Goal: Entertainment & Leisure: Consume media (video, audio)

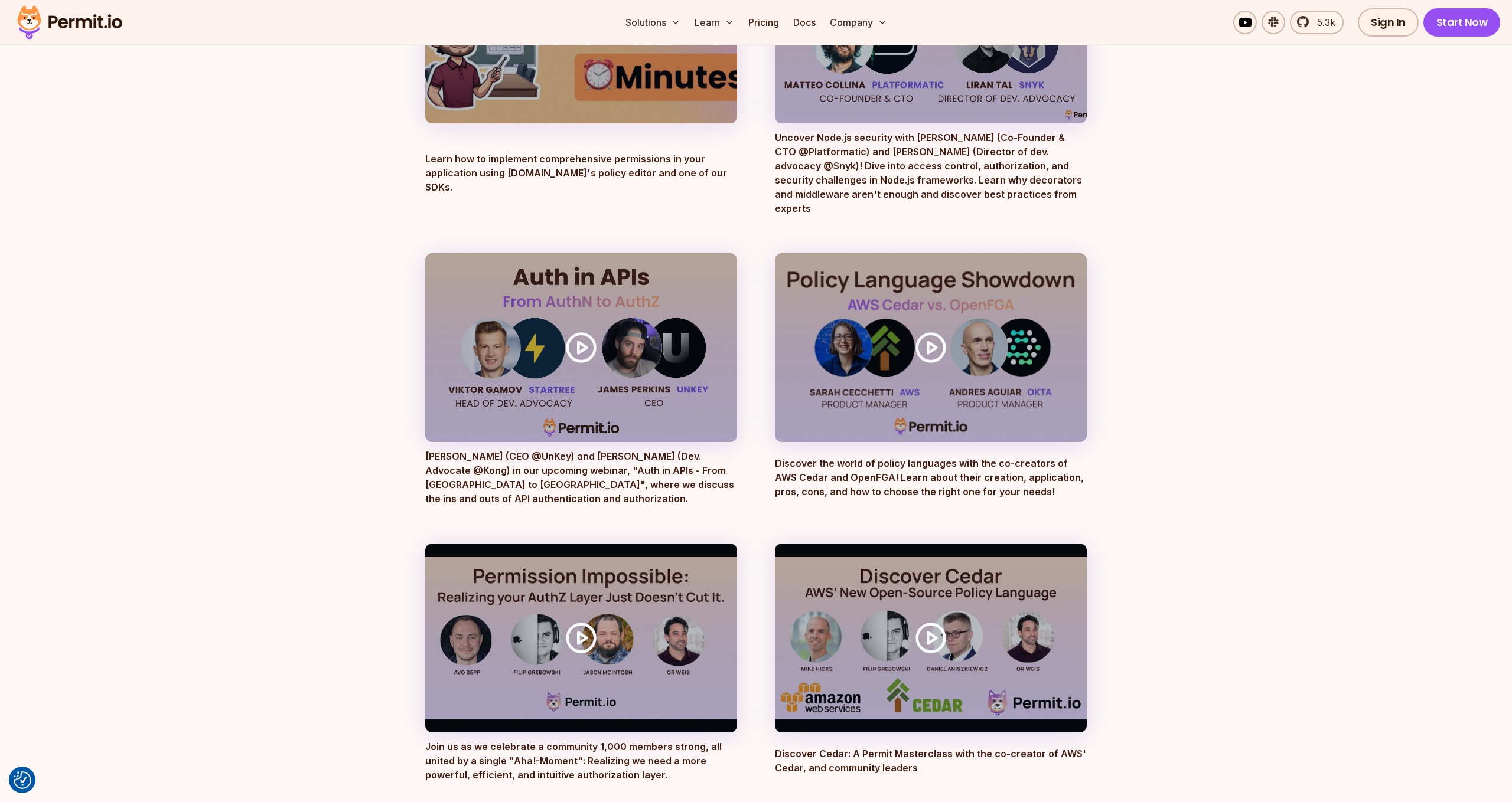
scroll to position [879, 0]
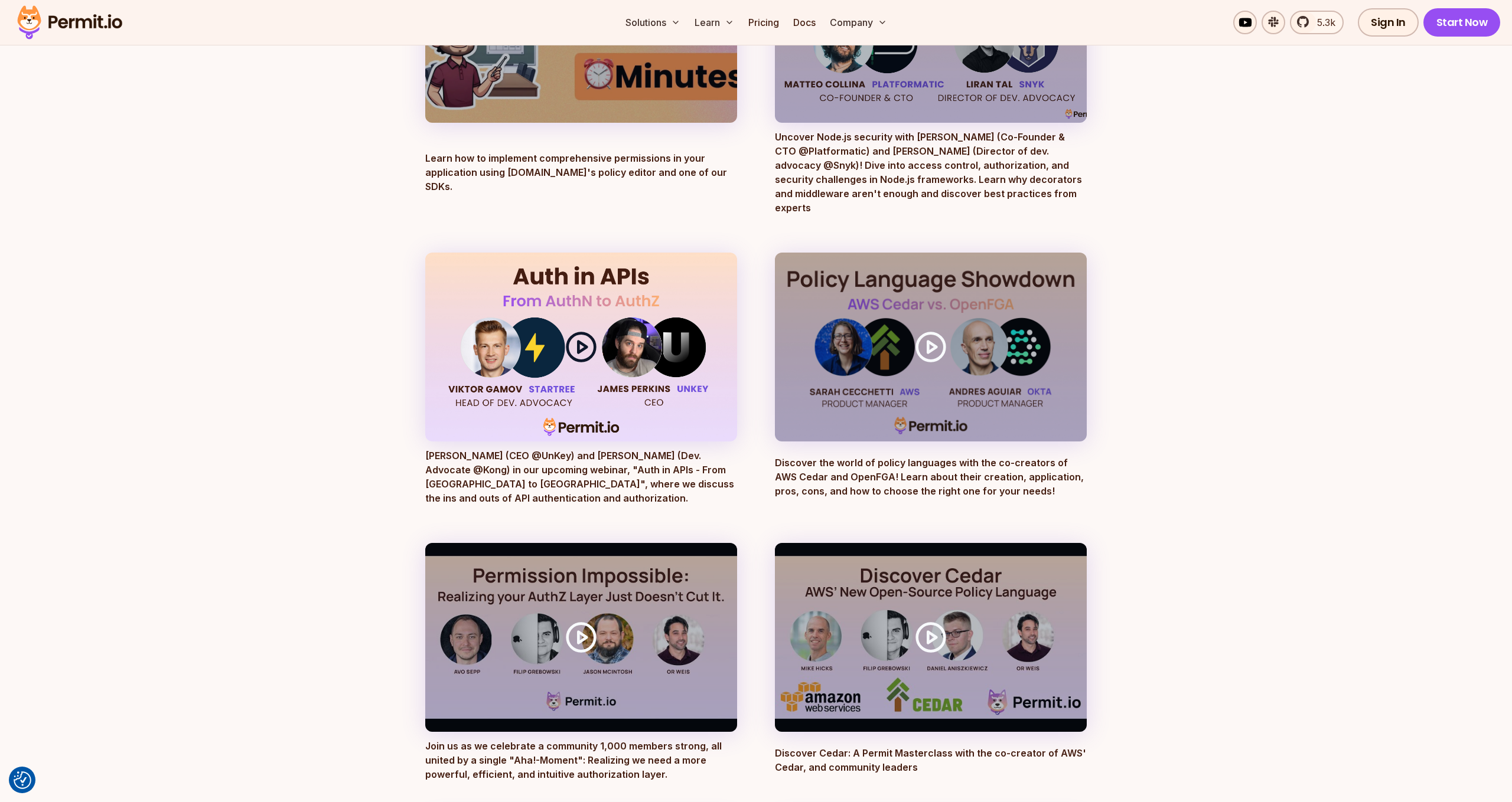
click at [581, 332] on icon at bounding box center [581, 347] width 33 height 33
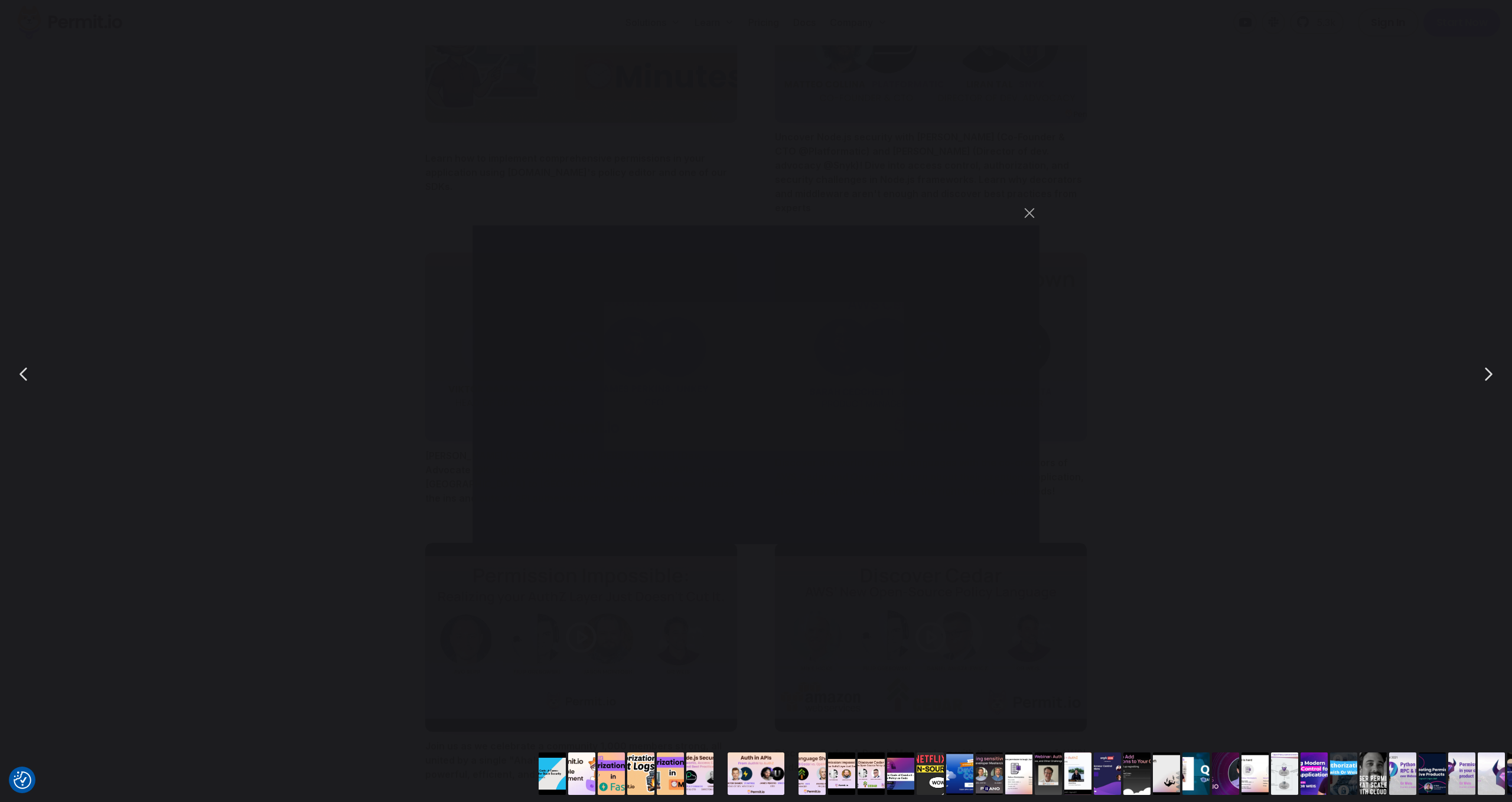
click at [1233, 171] on div "You can close this modal content with the ESC key" at bounding box center [756, 374] width 1512 height 748
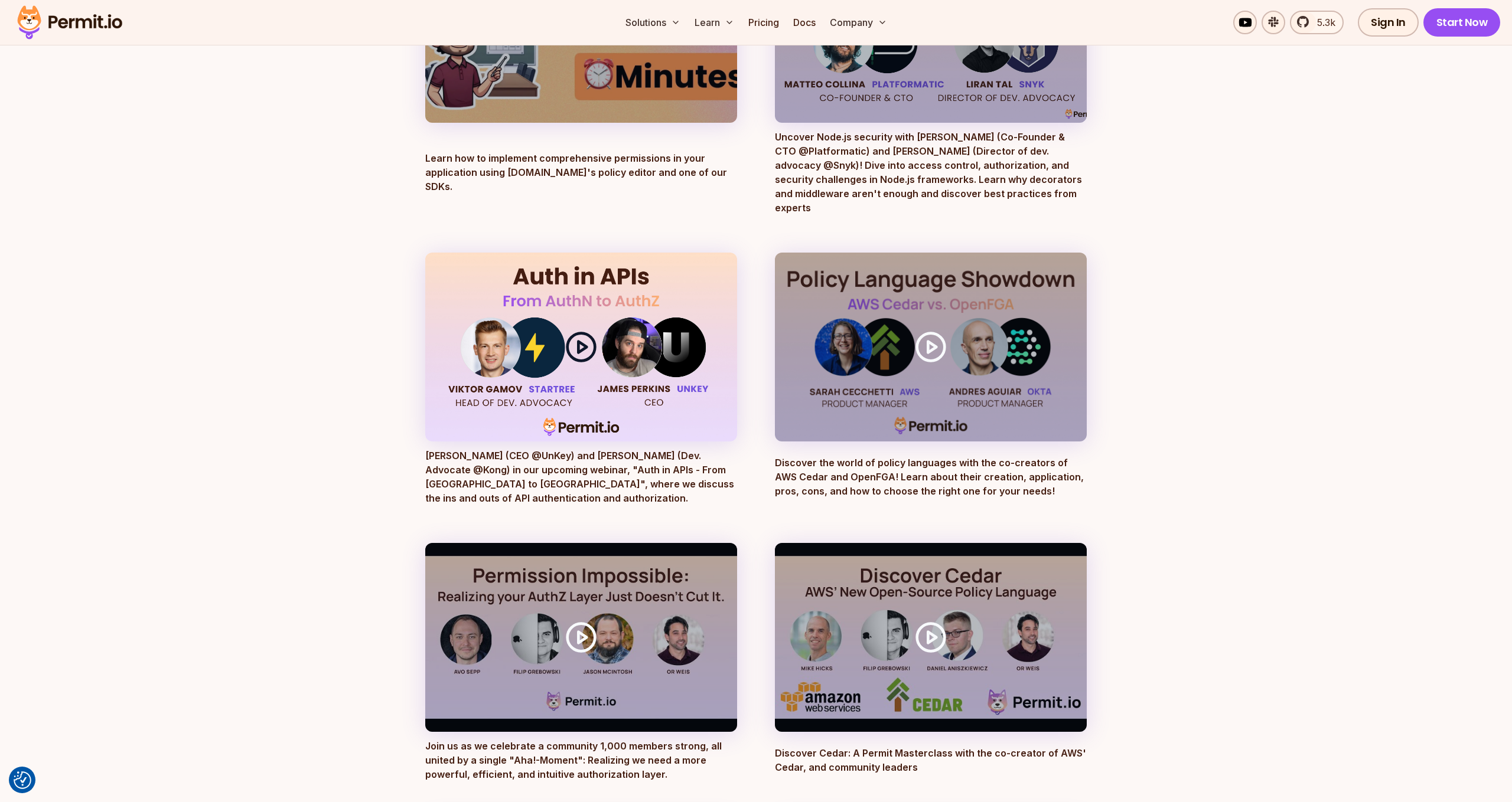
click at [643, 322] on div at bounding box center [580, 347] width 312 height 189
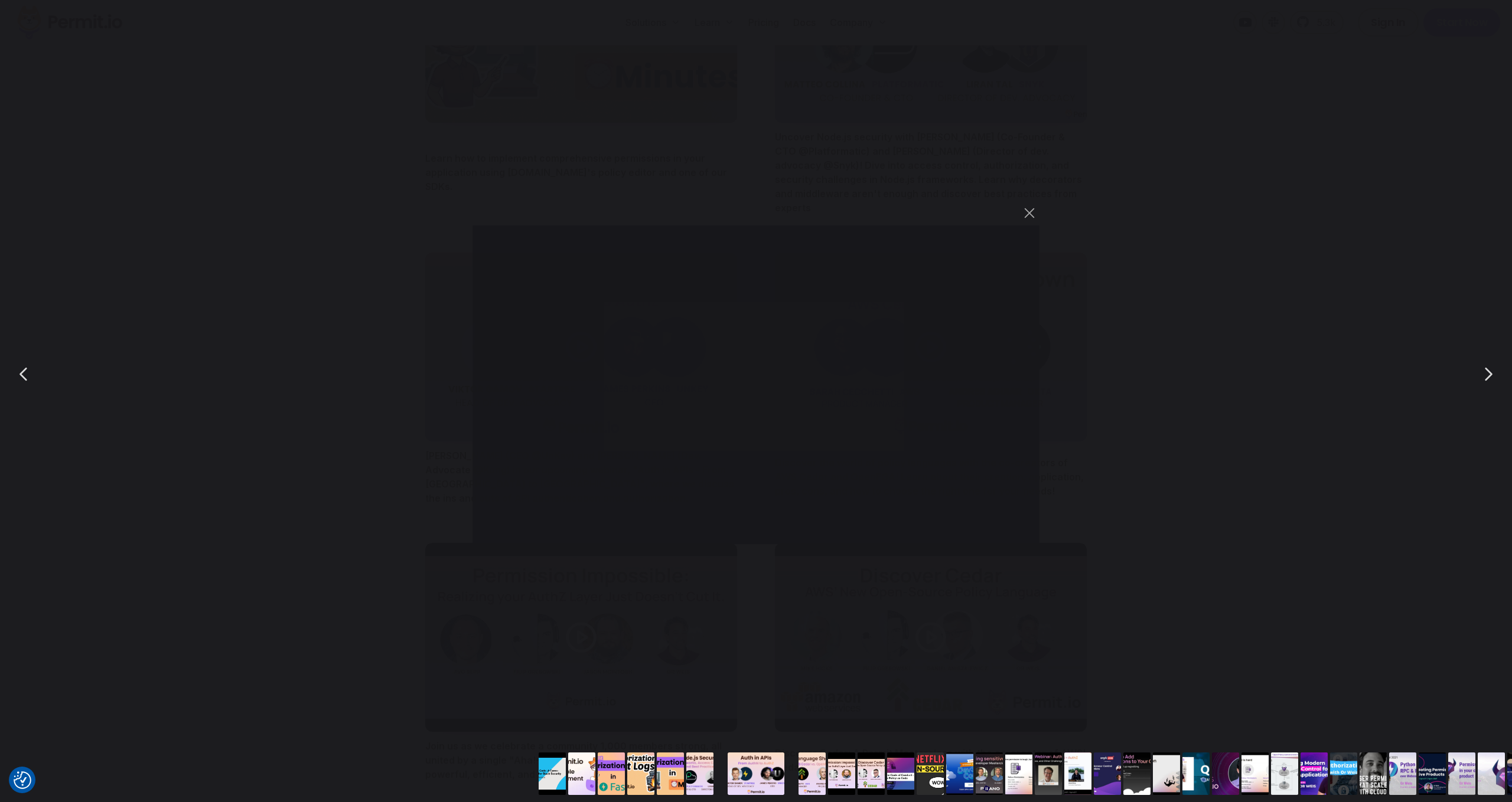
click at [1285, 188] on div "You can close this modal content with the ESC key" at bounding box center [756, 374] width 1512 height 748
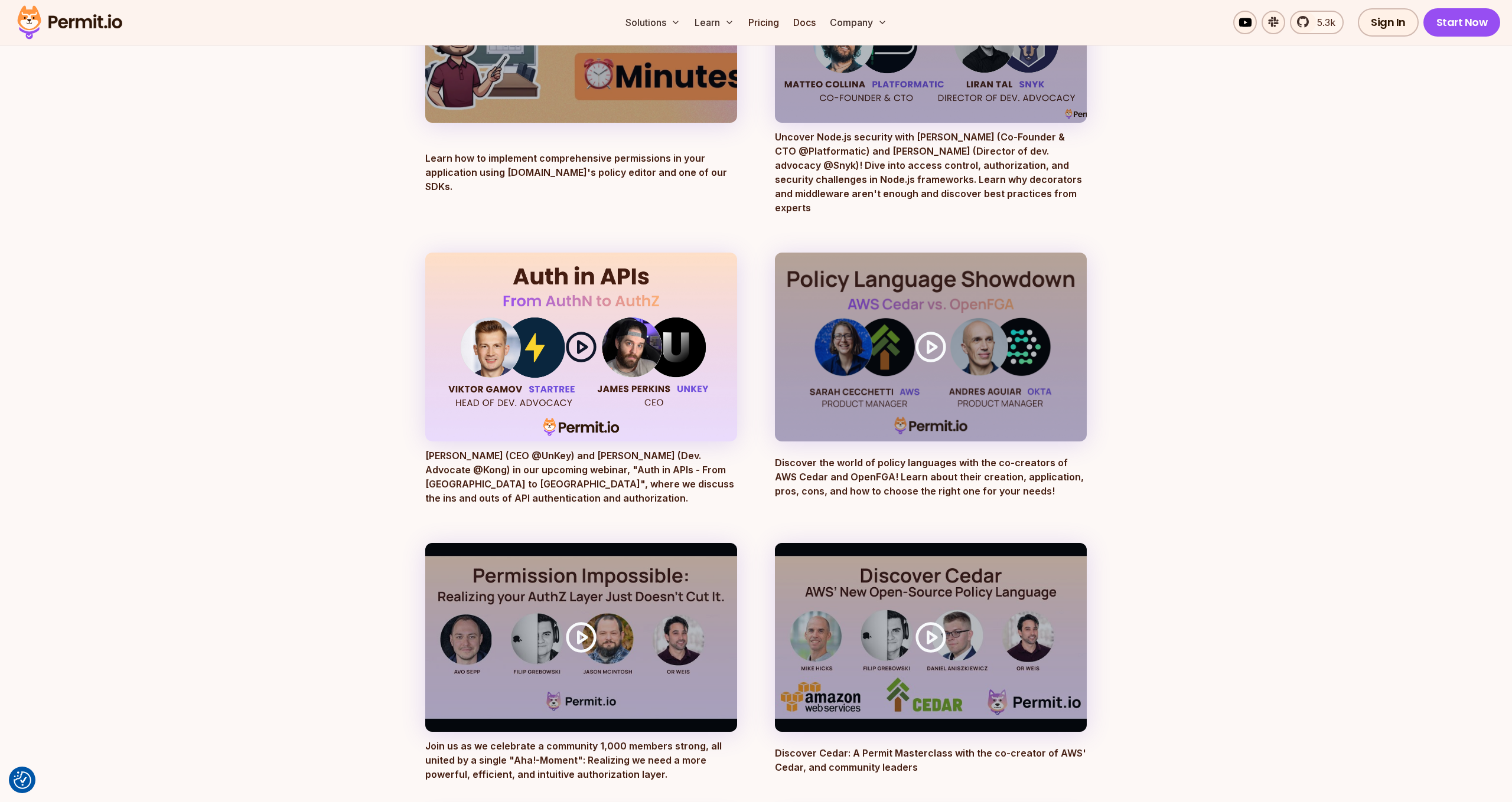
click at [622, 335] on div at bounding box center [580, 347] width 312 height 189
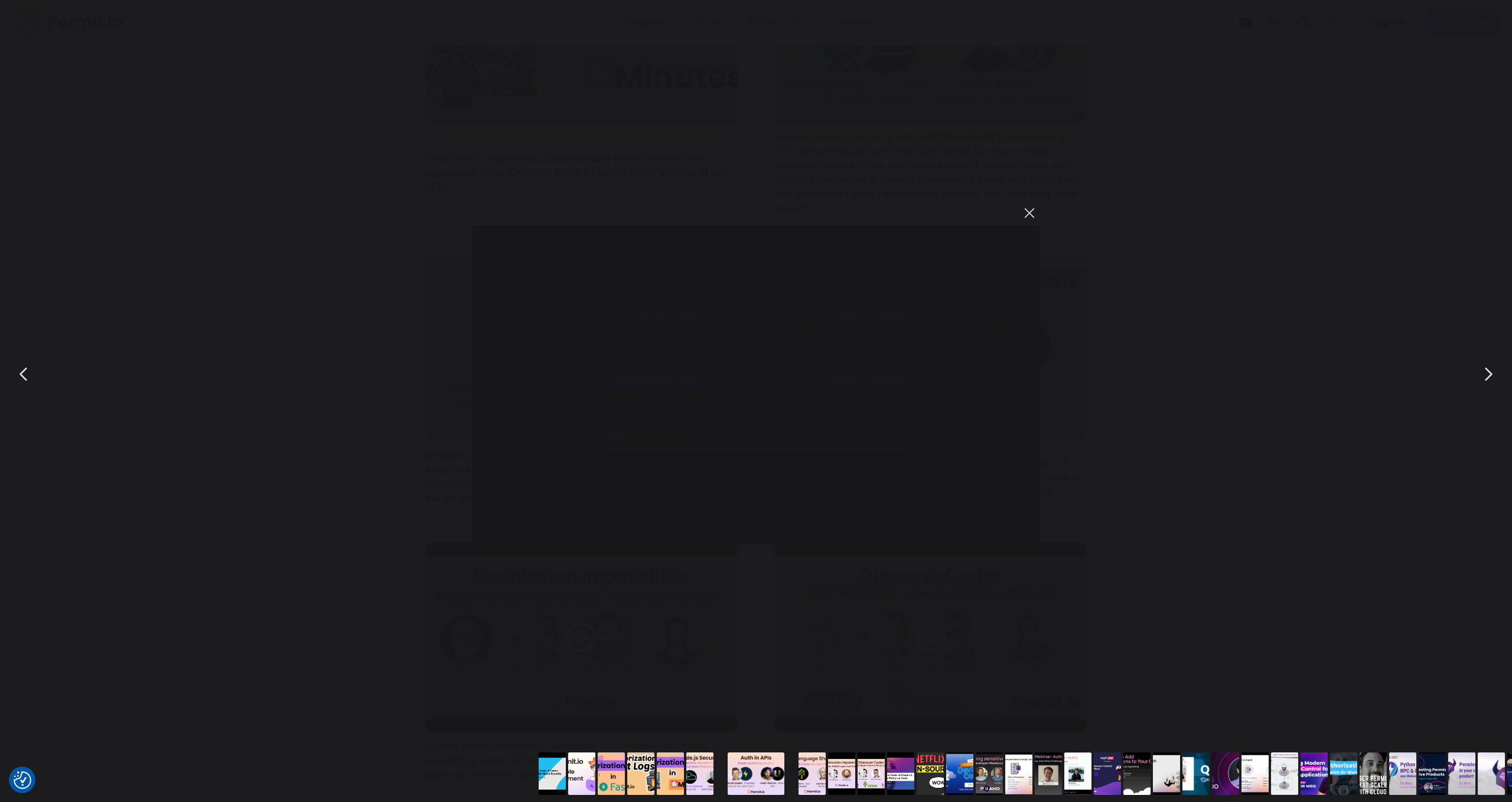
click at [1031, 214] on button "You can close this modal content with the ESC key" at bounding box center [1029, 213] width 20 height 20
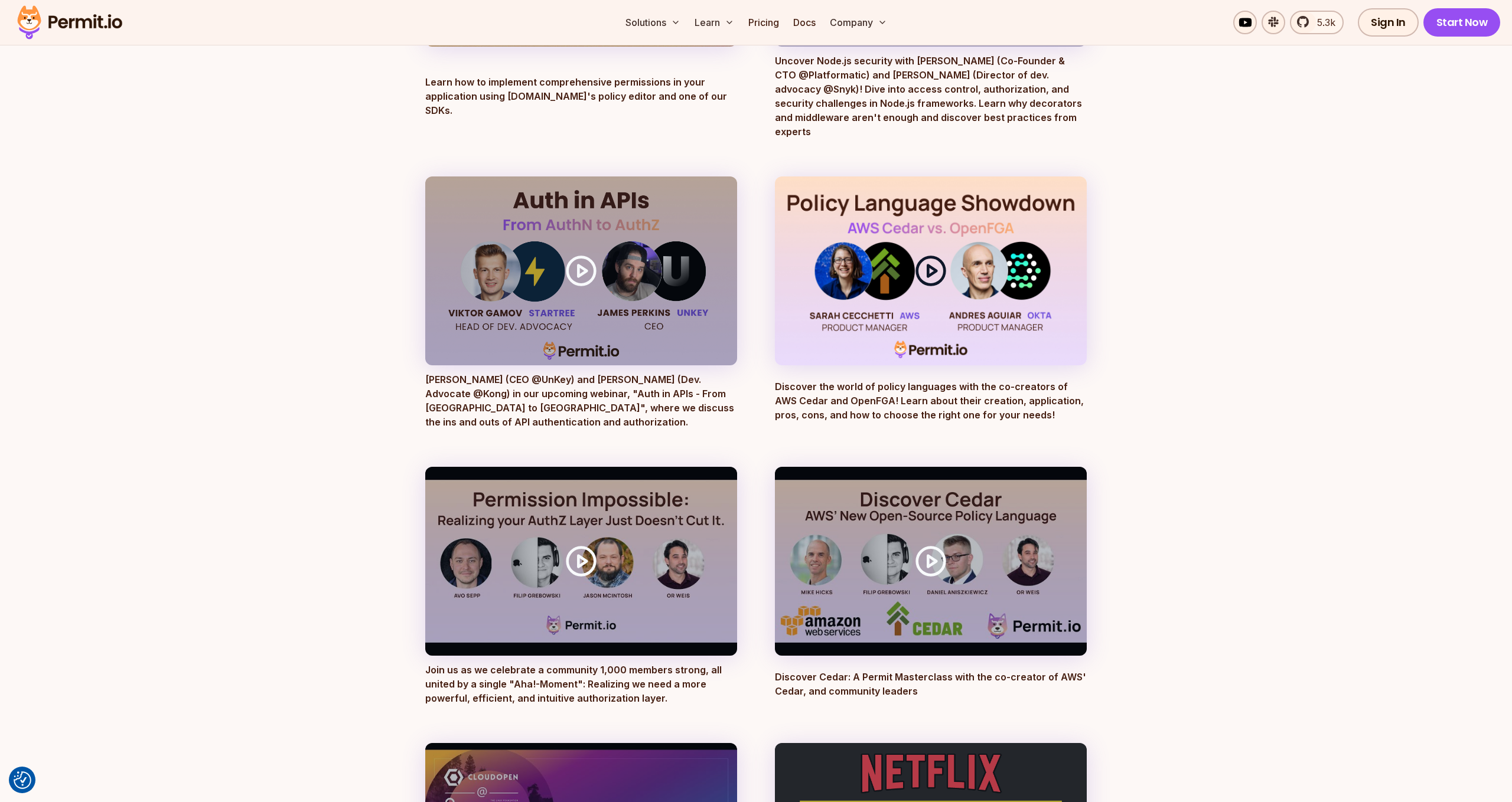
scroll to position [957, 0]
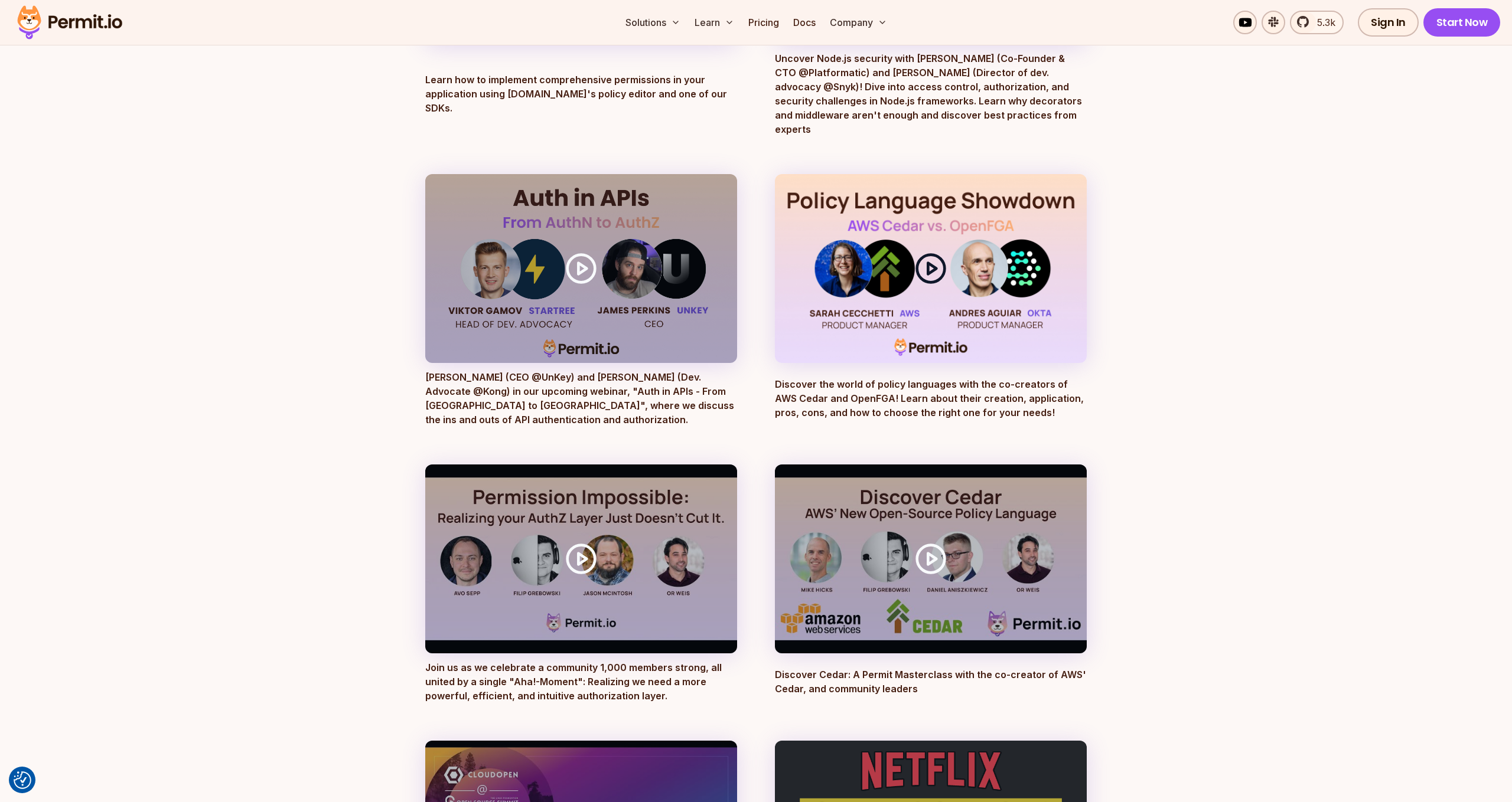
click at [942, 254] on circle at bounding box center [931, 268] width 28 height 28
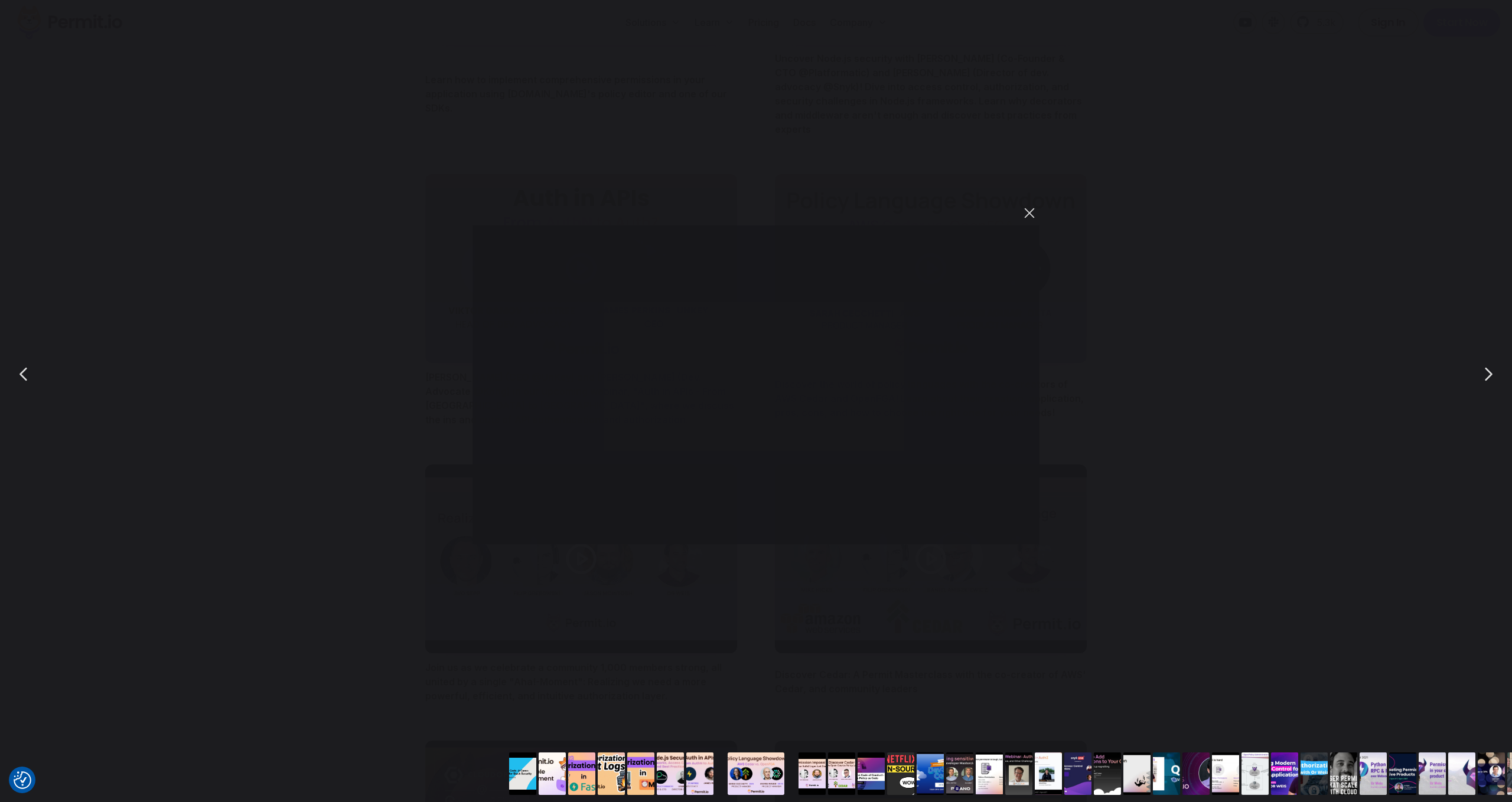
click at [1025, 216] on button "You can close this modal content with the ESC key" at bounding box center [1029, 213] width 20 height 20
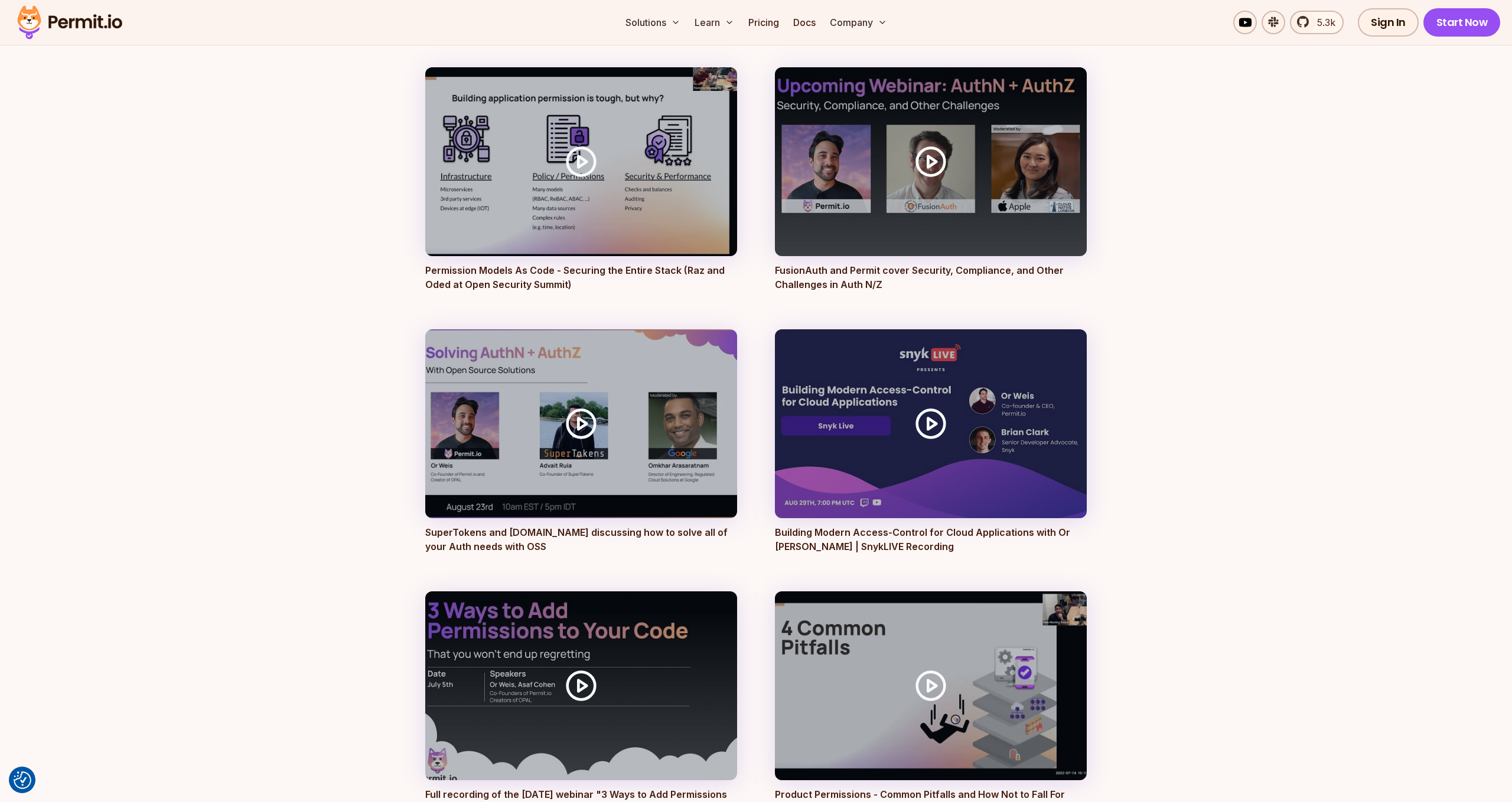
scroll to position [2606, 0]
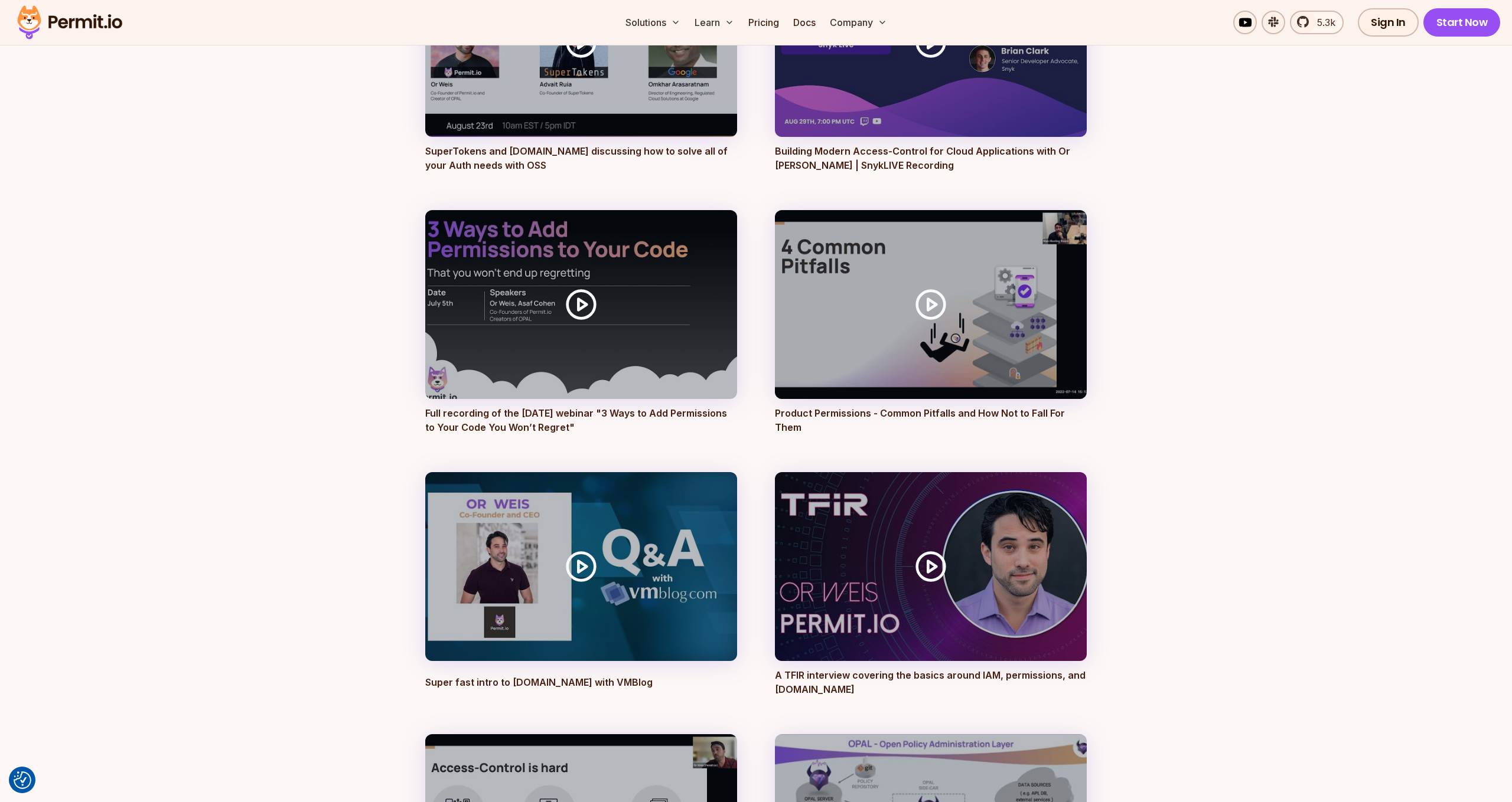
click at [963, 406] on p "Product Permissions - Common Pitfalls and How Not to Fall For Them" at bounding box center [930, 420] width 312 height 28
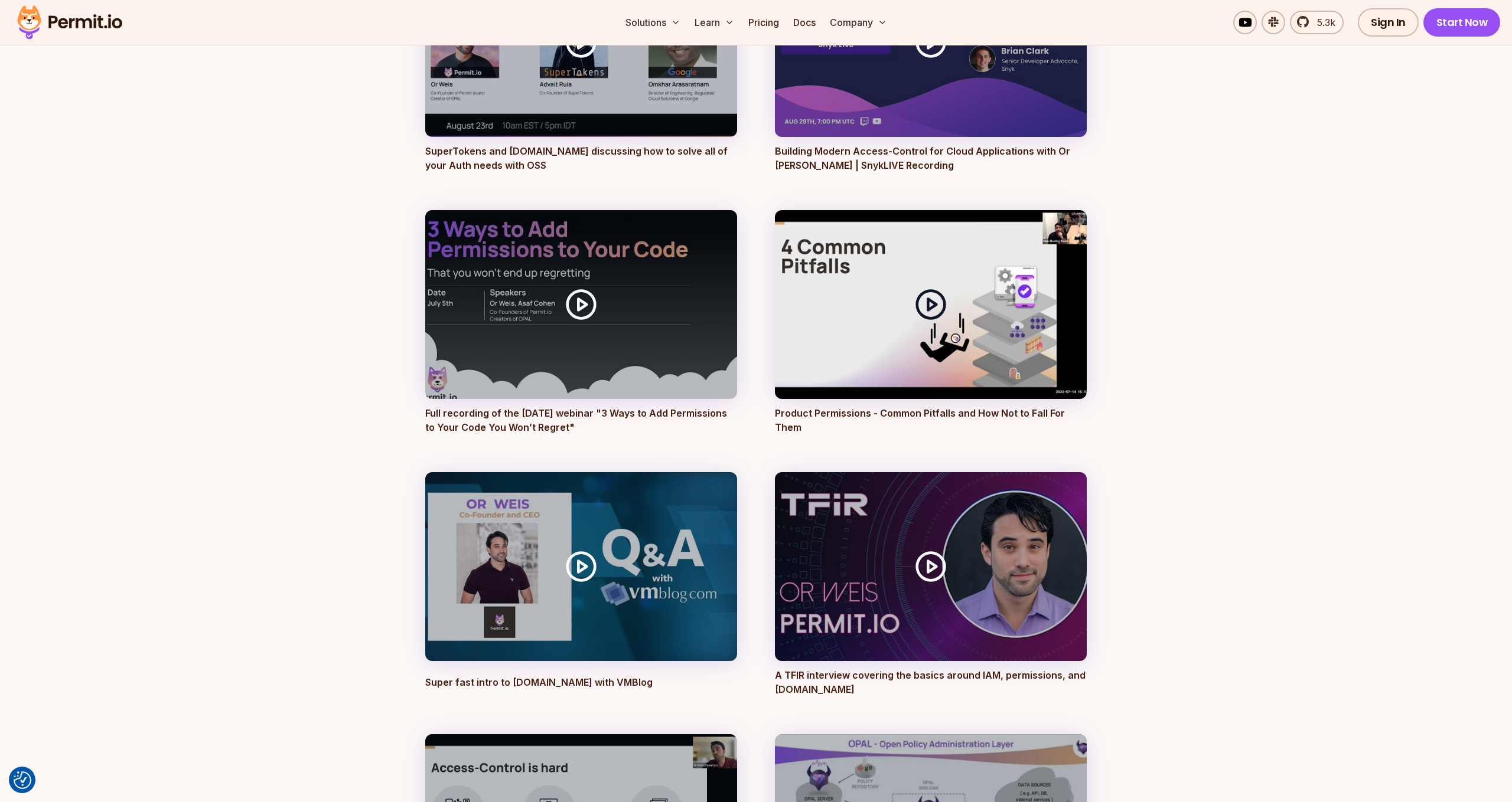
click at [946, 322] on div at bounding box center [930, 304] width 312 height 189
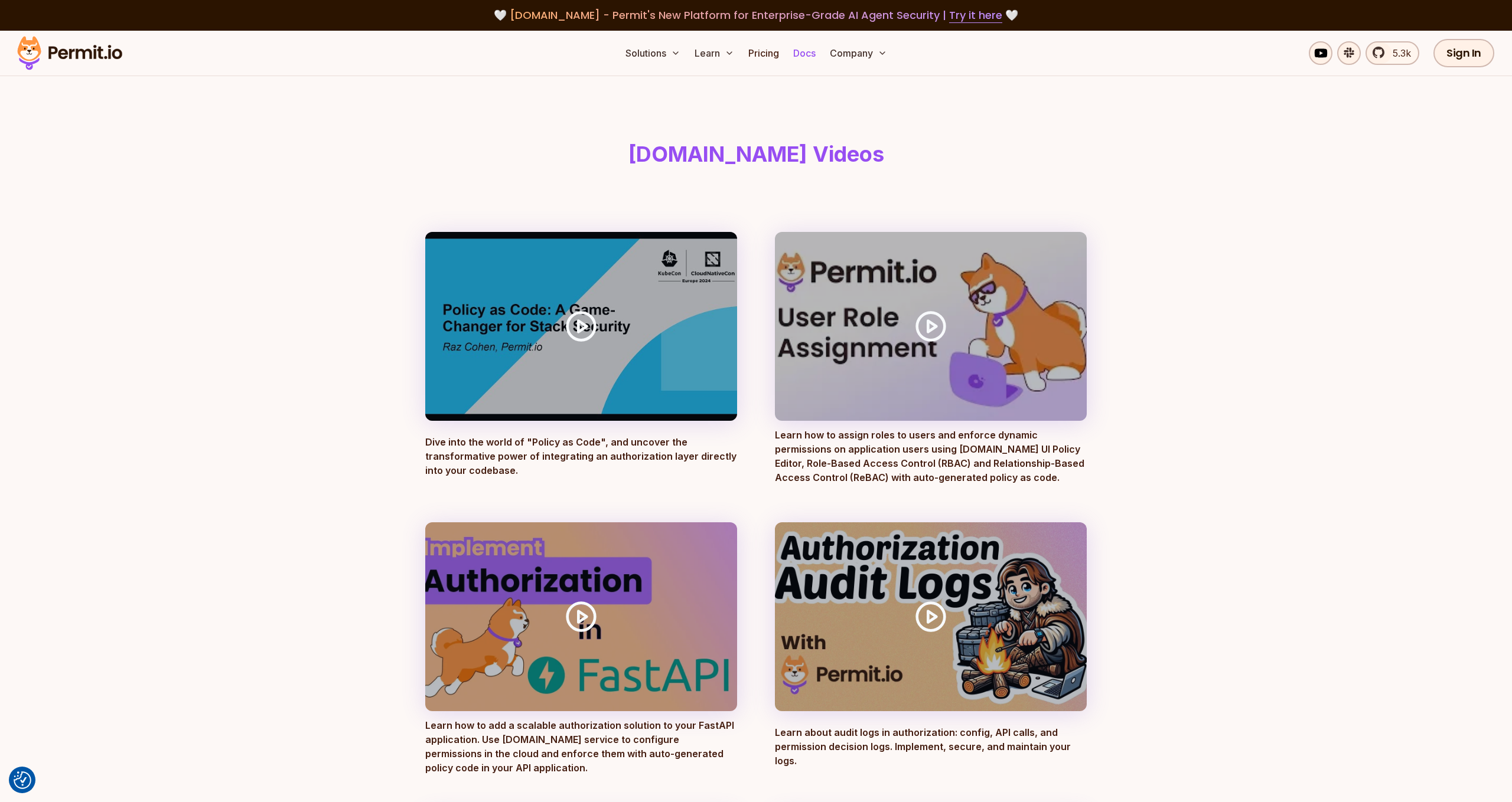
click at [810, 54] on link "Docs" at bounding box center [804, 53] width 32 height 24
